Goal: Find specific page/section: Find specific page/section

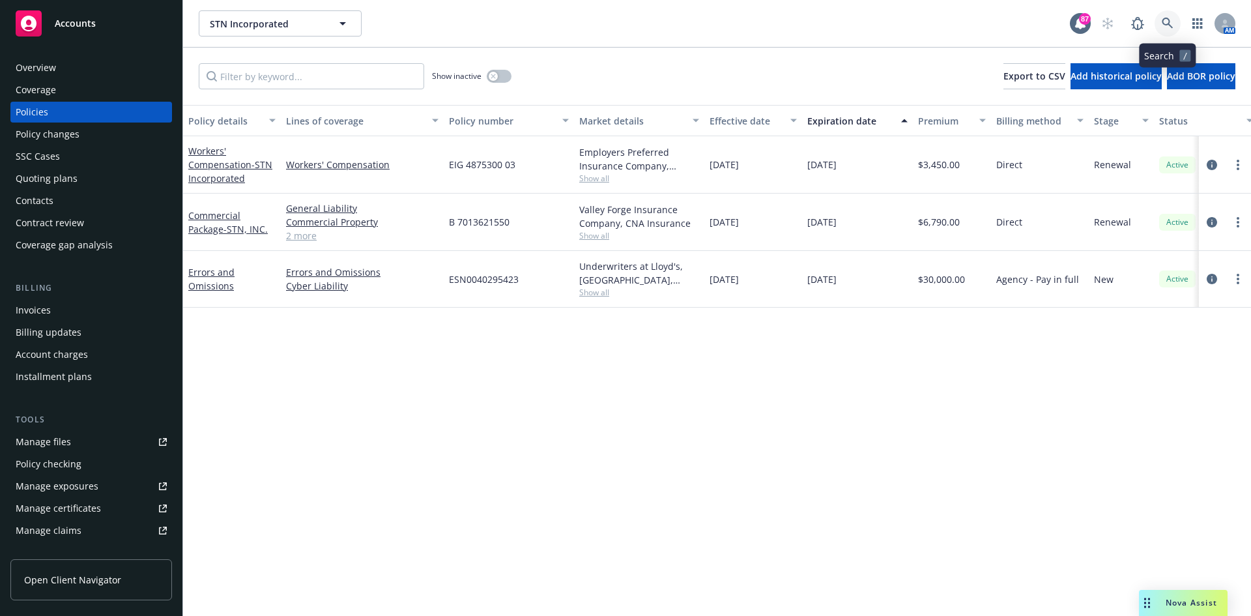
click at [1167, 21] on icon at bounding box center [1167, 24] width 12 height 12
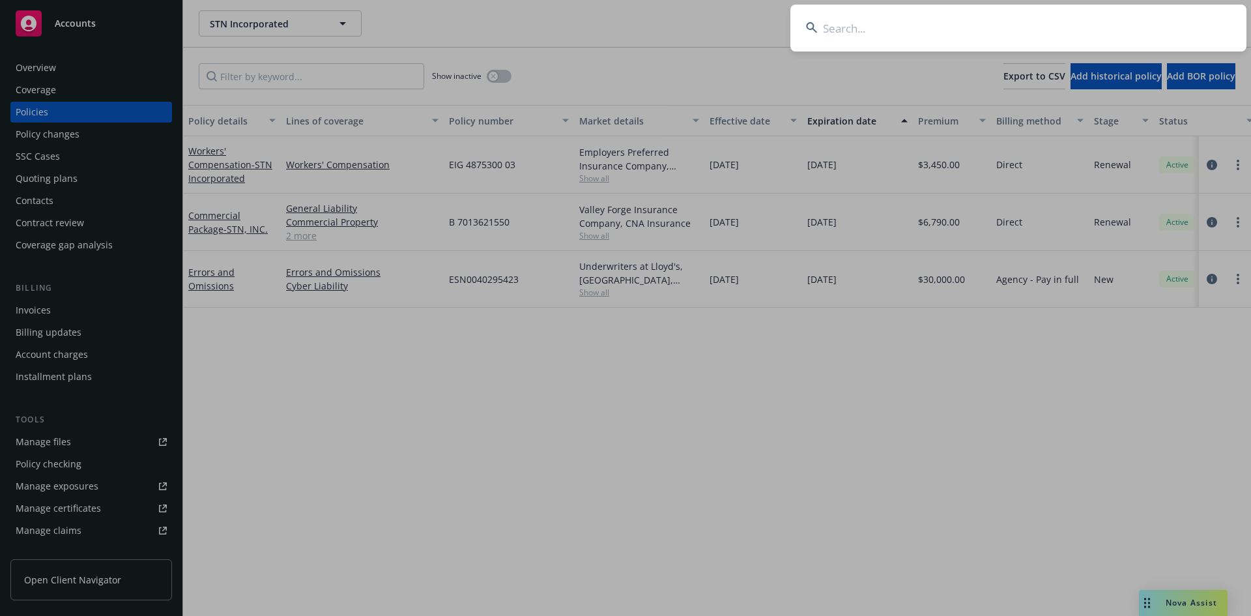
click at [870, 29] on input at bounding box center [1018, 28] width 456 height 47
paste input "[PERSON_NAME][EMAIL_ADDRESS][DOMAIN_NAME]"
type input "[PERSON_NAME][EMAIL_ADDRESS][DOMAIN_NAME]"
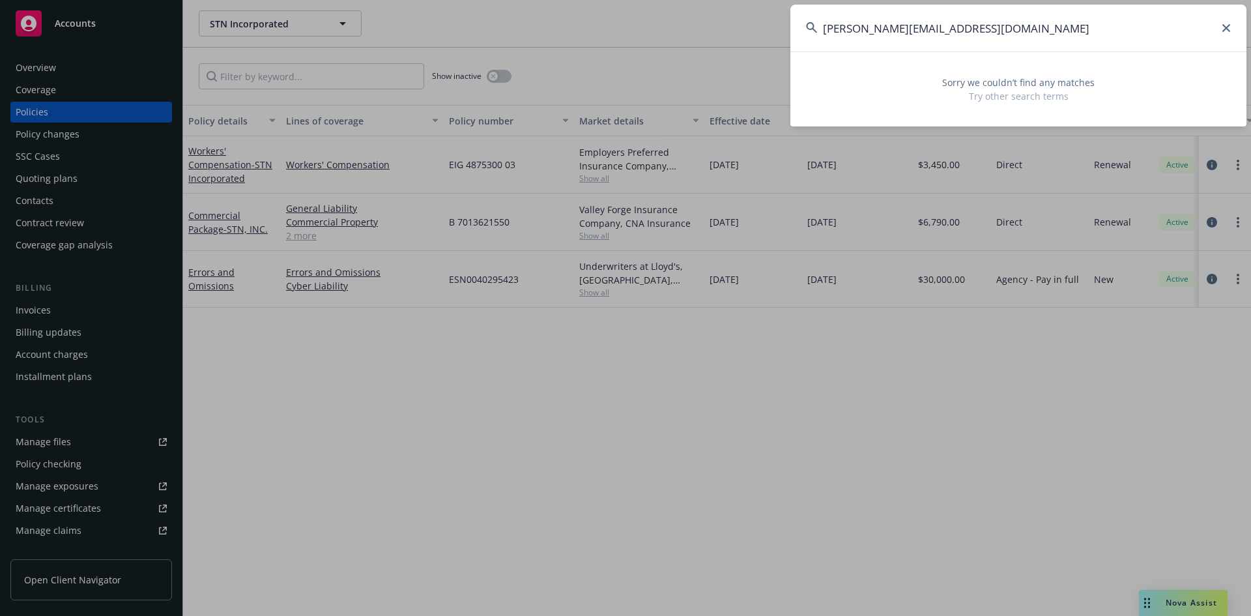
drag, startPoint x: 999, startPoint y: 28, endPoint x: 776, endPoint y: 38, distance: 223.0
click at [776, 38] on div "[PERSON_NAME][EMAIL_ADDRESS][DOMAIN_NAME] Sorry we couldn’t find any matches Tr…" at bounding box center [625, 308] width 1251 height 616
